Goal: Task Accomplishment & Management: Use online tool/utility

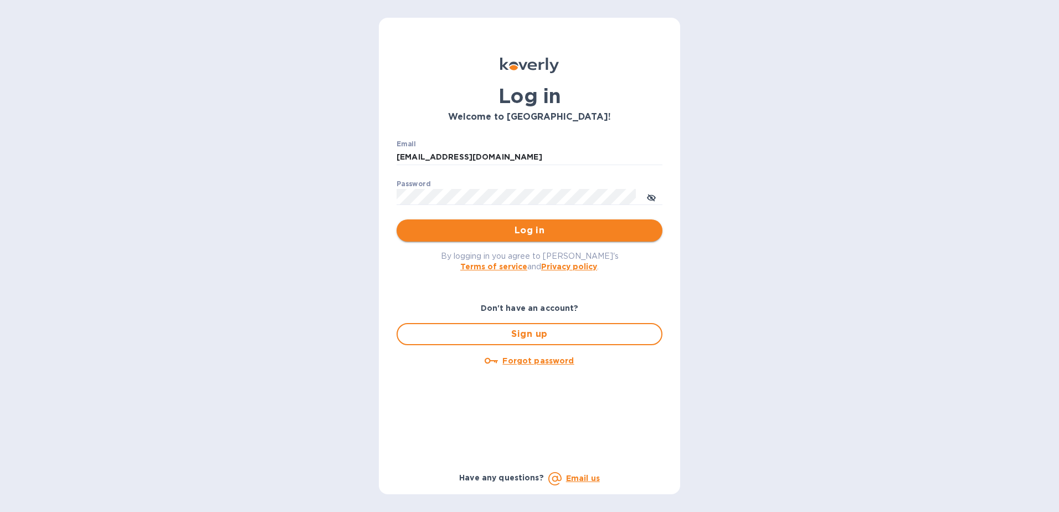
click at [525, 226] on span "Log in" at bounding box center [530, 230] width 248 height 13
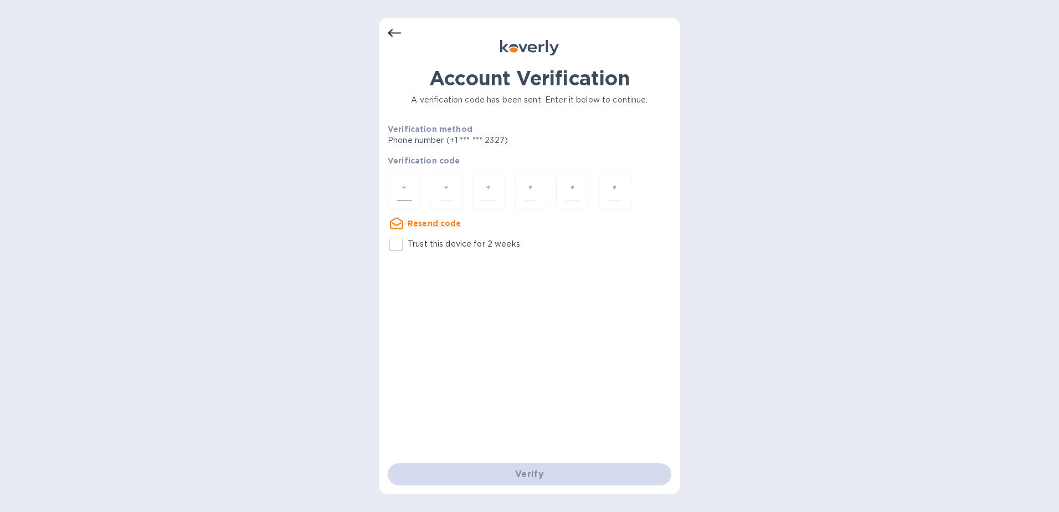
click at [412, 180] on div at bounding box center [404, 190] width 33 height 39
type input "3"
type input "7"
type input "0"
type input "8"
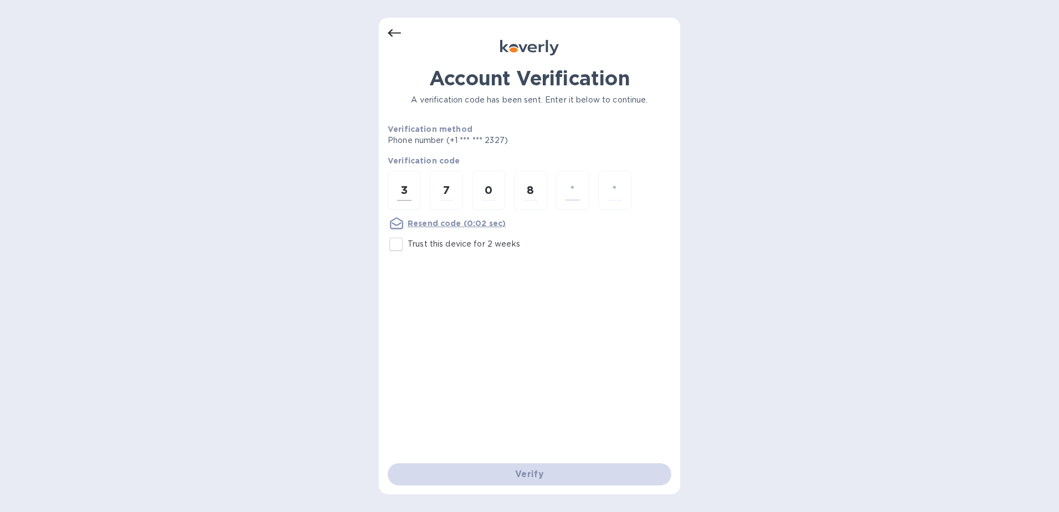
type input "3"
type input "8"
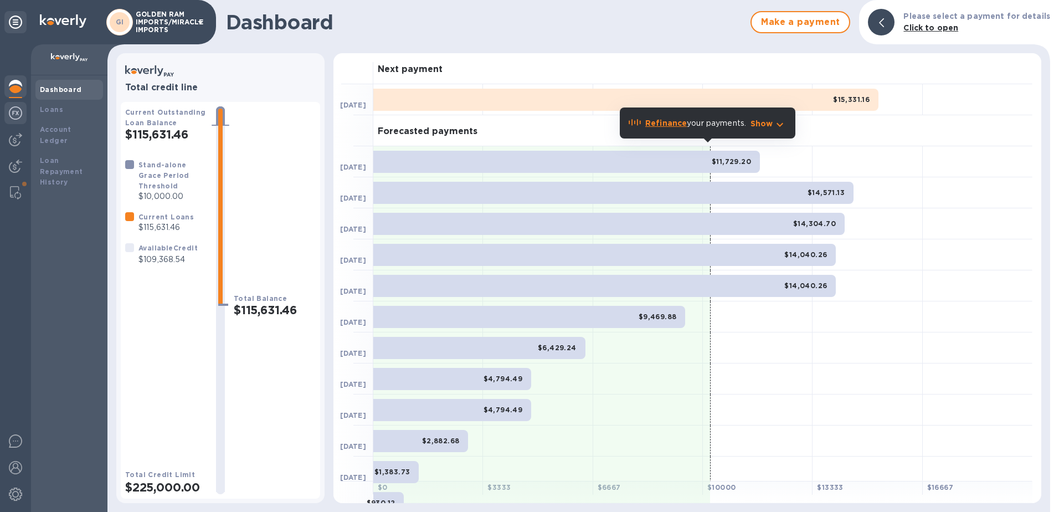
click at [14, 116] on img at bounding box center [15, 112] width 13 height 13
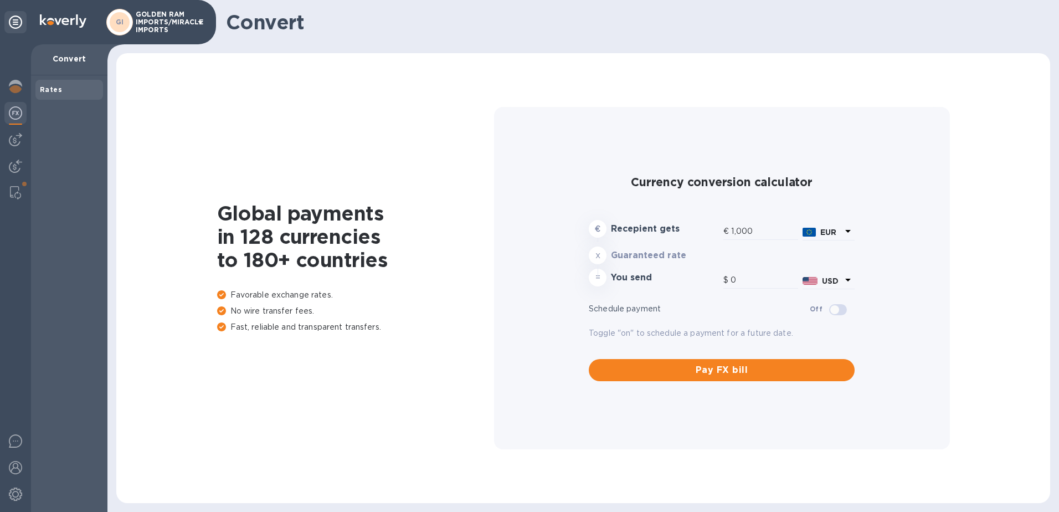
type input "1,184.53"
